Goal: Transaction & Acquisition: Purchase product/service

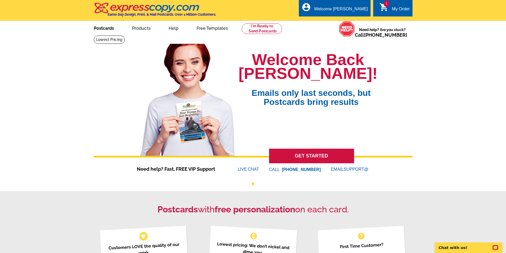
click at [109, 28] on link "Postcards" at bounding box center [103, 28] width 37 height 12
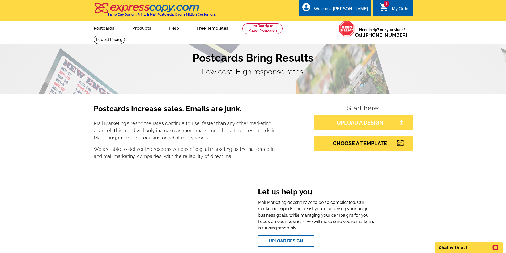
click at [372, 125] on link "UPLOAD A DESIGN" at bounding box center [363, 123] width 98 height 14
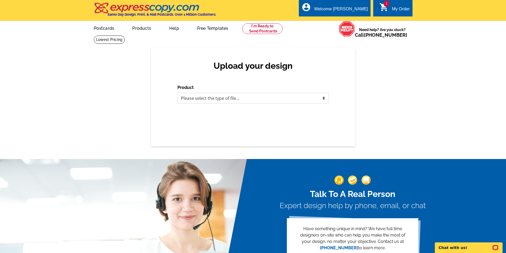
click at [203, 99] on select "Please select the type of file... Postcards Business Cards Letters and flyers G…" at bounding box center [252, 98] width 151 height 11
select select "1"
click at [177, 93] on select "Please select the type of file... Postcards Business Cards Letters and flyers G…" at bounding box center [252, 98] width 151 height 11
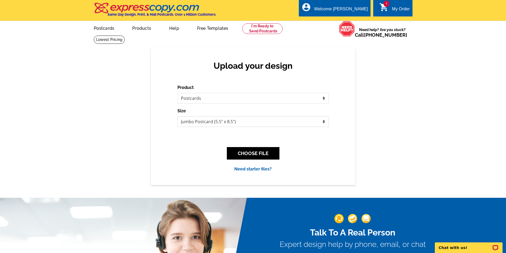
click at [206, 121] on select "Jumbo Postcard (5.5" x 8.5") Regular Postcard (4.25" x 5.6") Panoramic Postcard…" at bounding box center [252, 121] width 151 height 11
click at [177, 117] on select "Jumbo Postcard (5.5" x 8.5") Regular Postcard (4.25" x 5.6") Panoramic Postcard…" at bounding box center [252, 121] width 151 height 11
click at [264, 155] on button "CHOOSE FILE" at bounding box center [253, 153] width 53 height 12
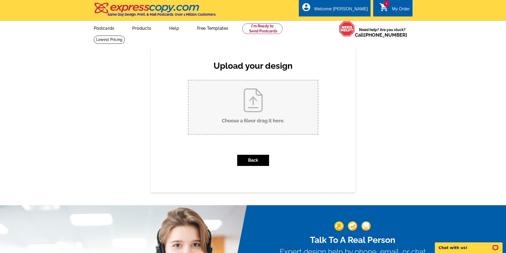
click at [248, 103] on input "Choose a file or drag it here ." at bounding box center [253, 107] width 129 height 54
type input "C:\fakepath\District Newsletter Postcard (1).pdf"
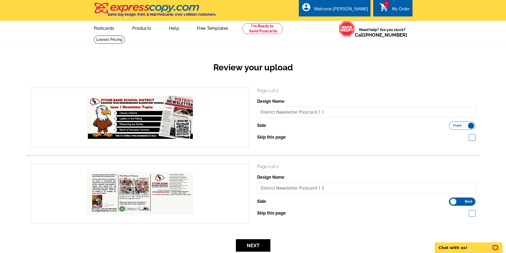
click at [453, 201] on label "Front Back" at bounding box center [462, 202] width 27 height 8
click at [452, 200] on input "Front Back" at bounding box center [452, 200] width 0 height 0
click at [473, 201] on label "Front Back" at bounding box center [462, 202] width 27 height 8
click at [452, 200] on input "Front Back" at bounding box center [452, 200] width 0 height 0
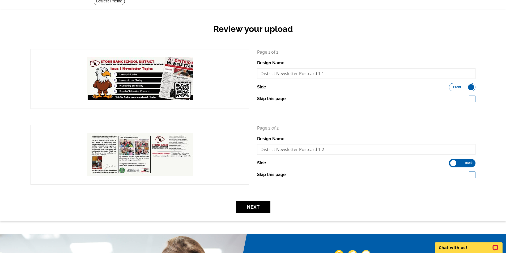
scroll to position [53, 0]
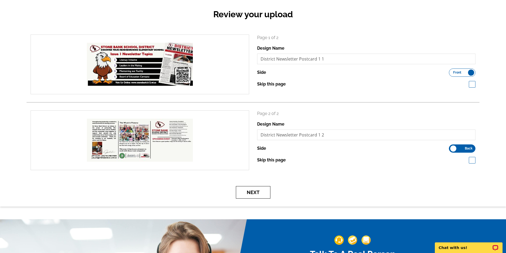
click at [257, 195] on button "Next" at bounding box center [253, 192] width 35 height 12
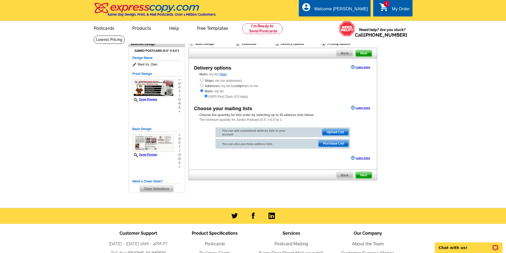
click at [339, 130] on span "Upload List" at bounding box center [335, 132] width 26 height 6
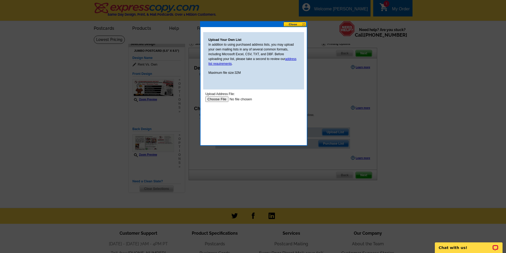
click at [224, 101] on input "file" at bounding box center [238, 99] width 67 height 6
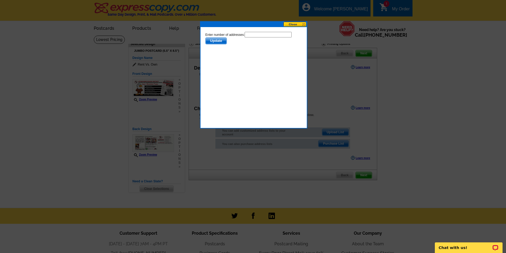
click at [250, 36] on input "text" at bounding box center [267, 35] width 47 height 6
type input "1300"
click at [221, 40] on span "Update" at bounding box center [215, 41] width 21 height 6
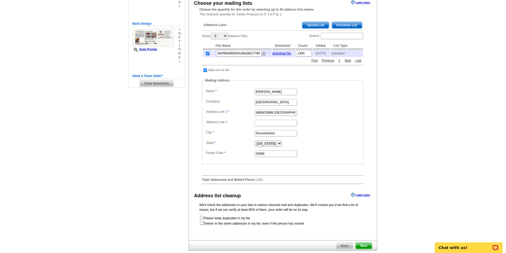
scroll to position [133, 0]
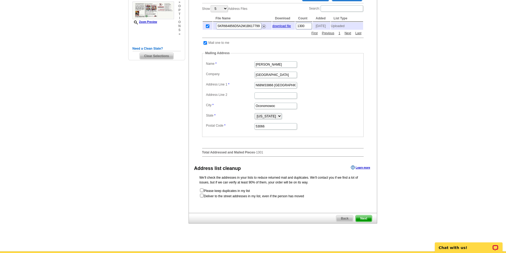
click at [369, 219] on span "Next" at bounding box center [364, 218] width 16 height 6
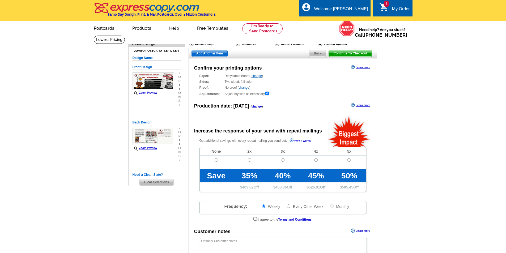
radio input "false"
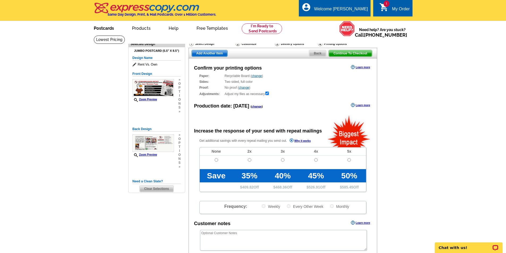
click at [102, 28] on link "Postcards" at bounding box center [103, 28] width 37 height 12
